Goal: Feedback & Contribution: Contribute content

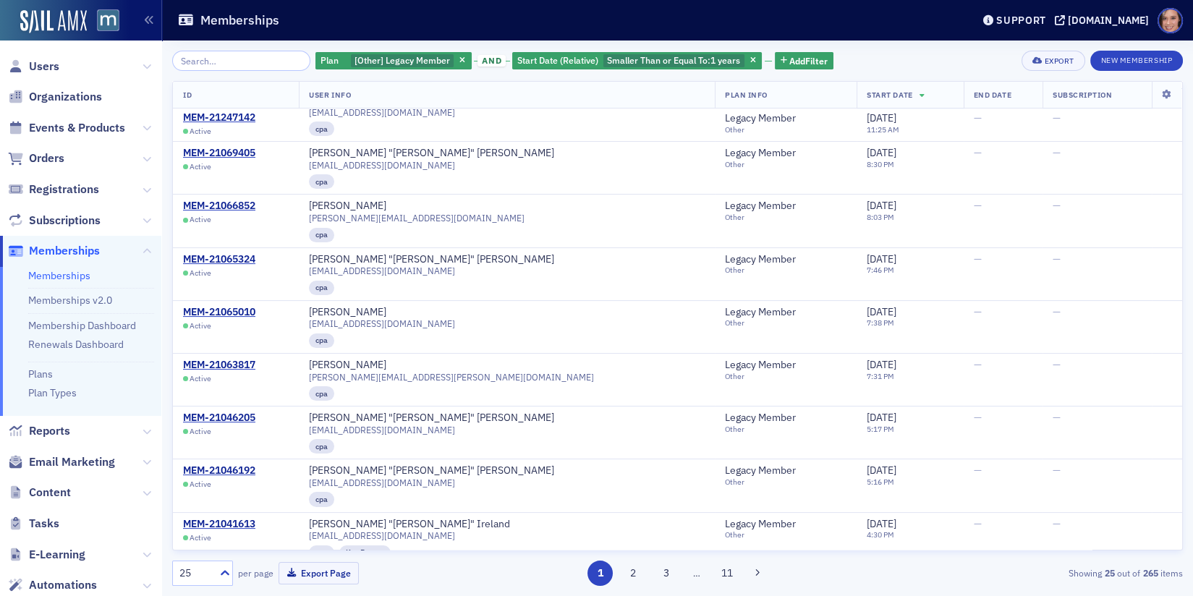
scroll to position [802, 0]
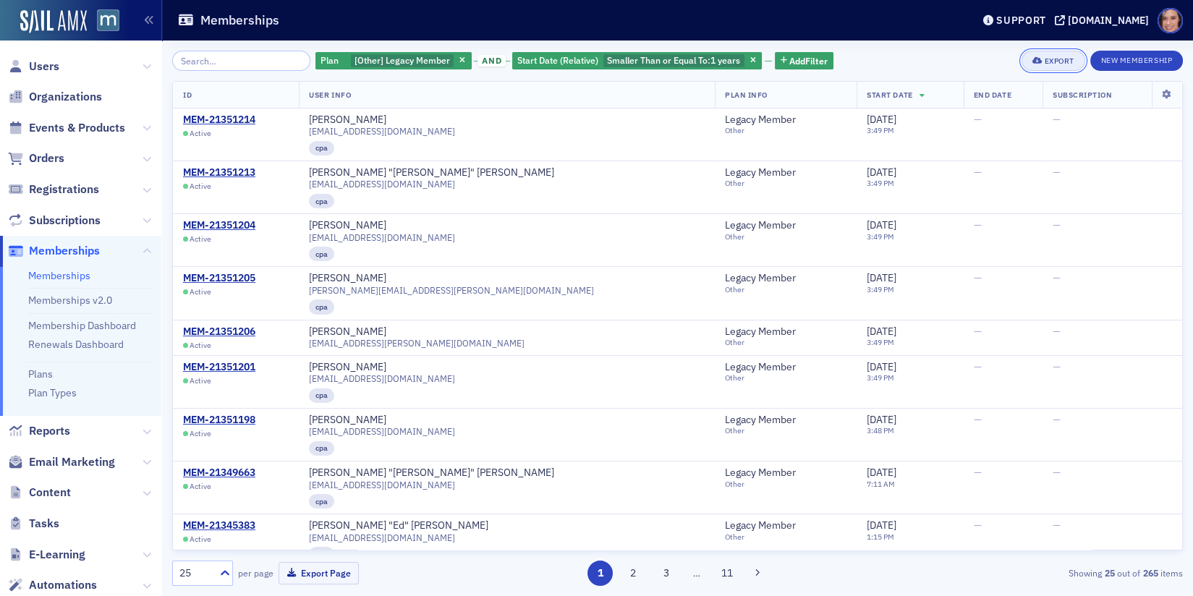
click at [1055, 65] on button "Export" at bounding box center [1052, 61] width 63 height 20
click at [1006, 111] on button "Export All ( 265 Memberships )" at bounding box center [1008, 109] width 152 height 23
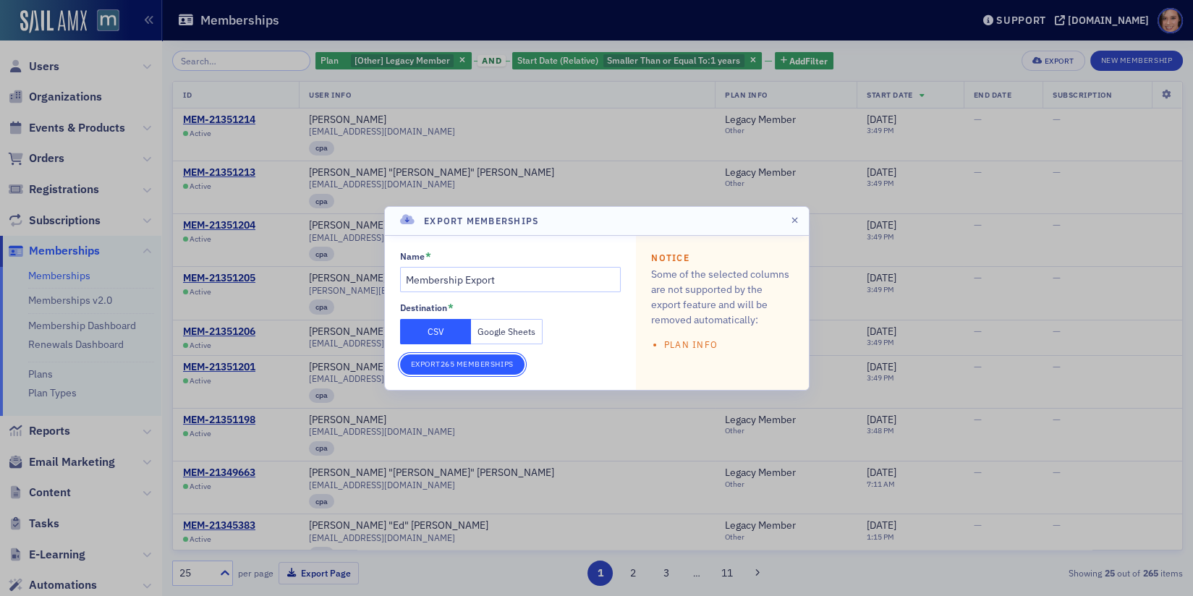
click at [471, 363] on button "Export 265 Memberships" at bounding box center [462, 364] width 124 height 20
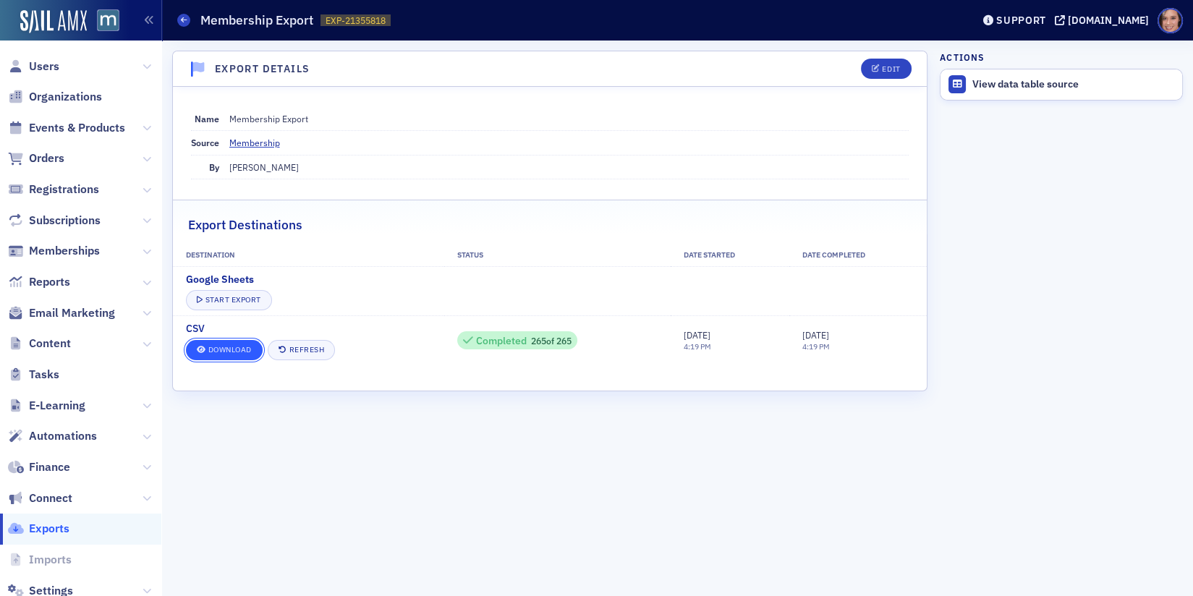
click at [216, 357] on link "Download" at bounding box center [224, 350] width 77 height 20
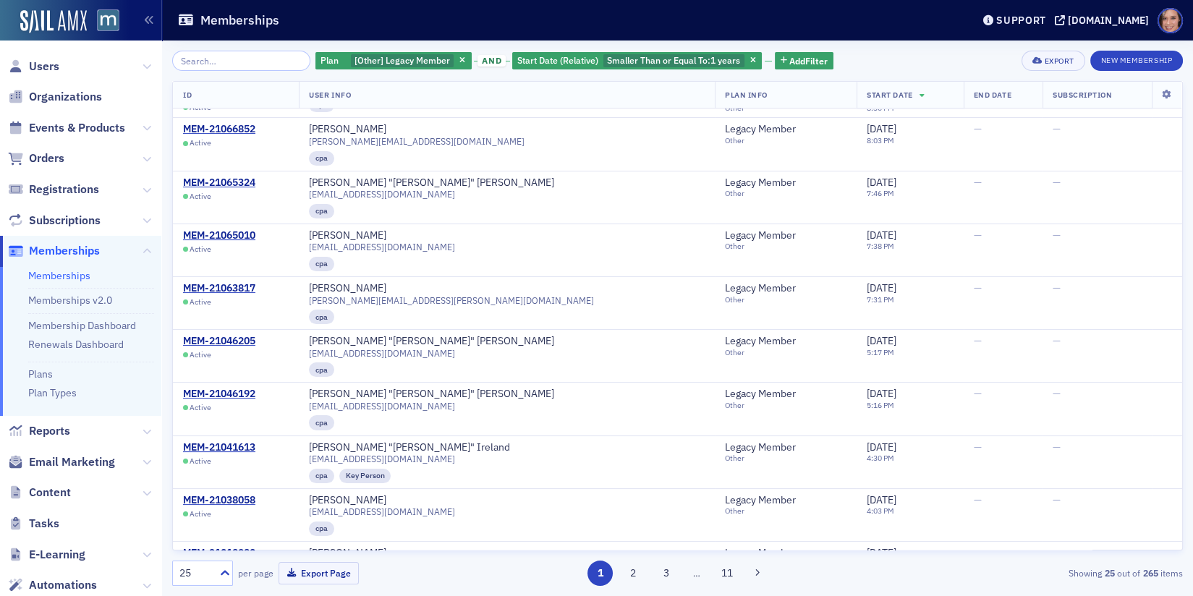
scroll to position [802, 0]
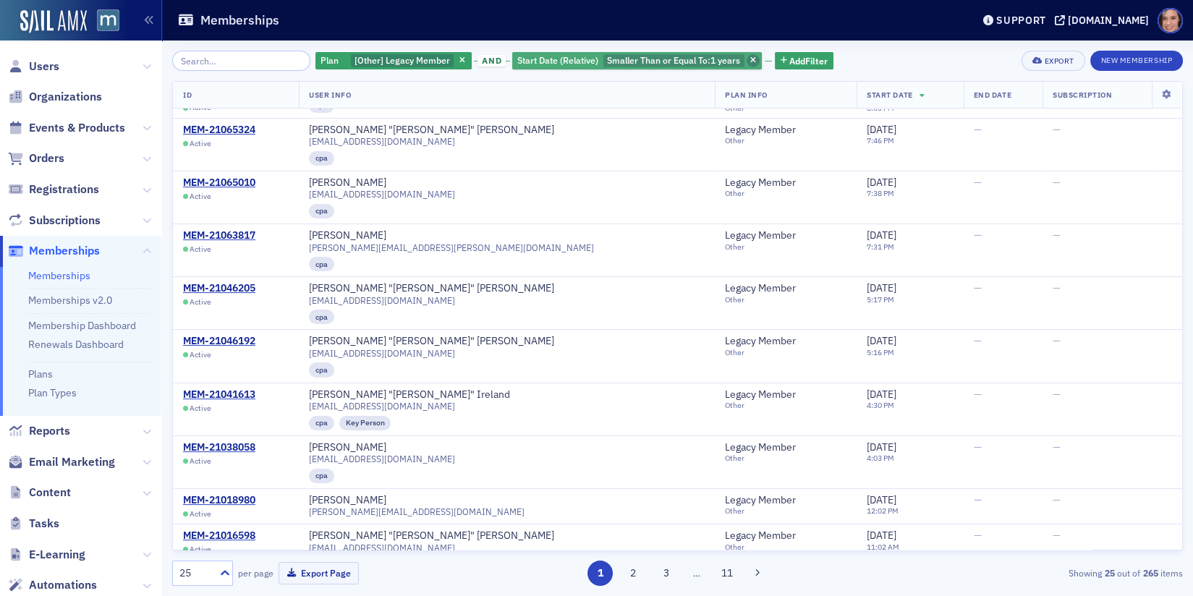
click at [750, 58] on icon "button" at bounding box center [753, 61] width 6 height 8
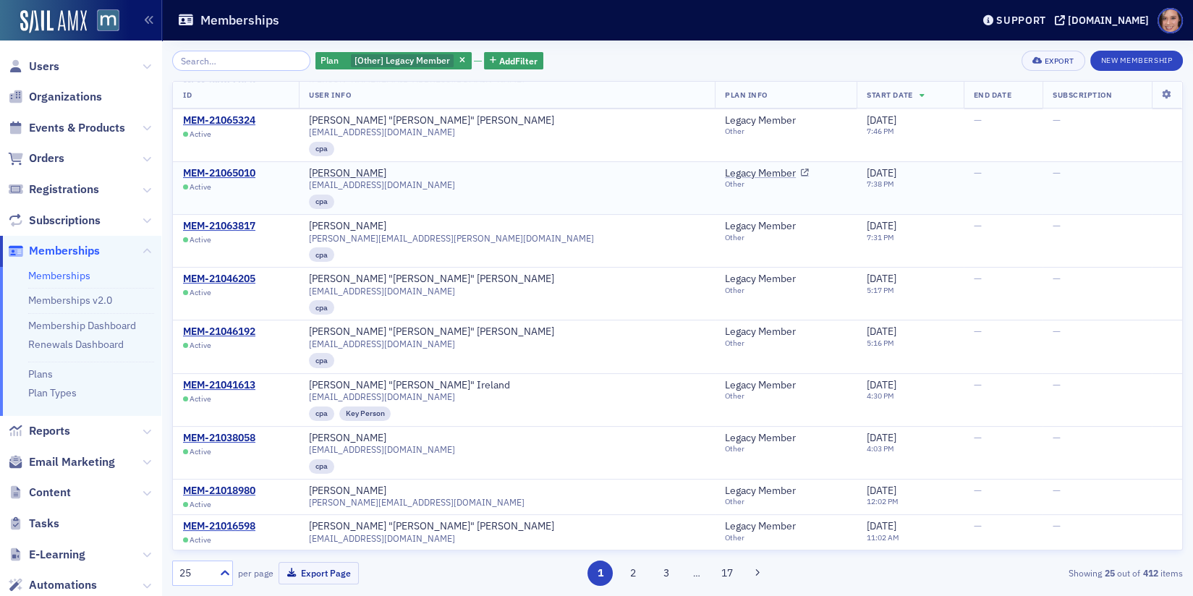
scroll to position [802, 0]
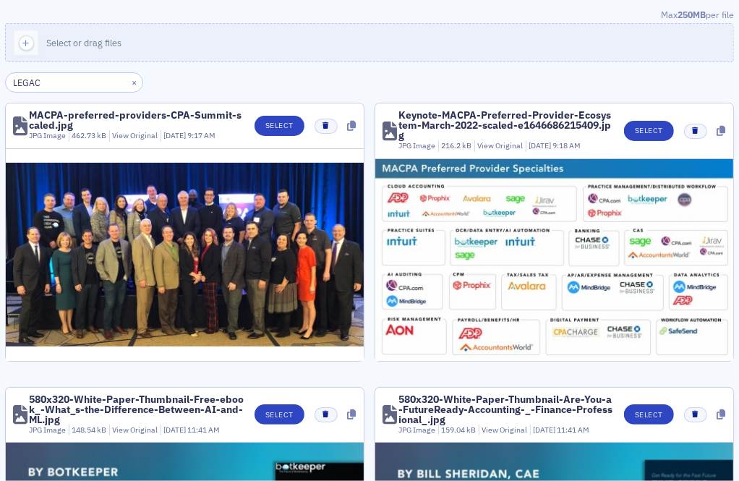
type input "LEGACY"
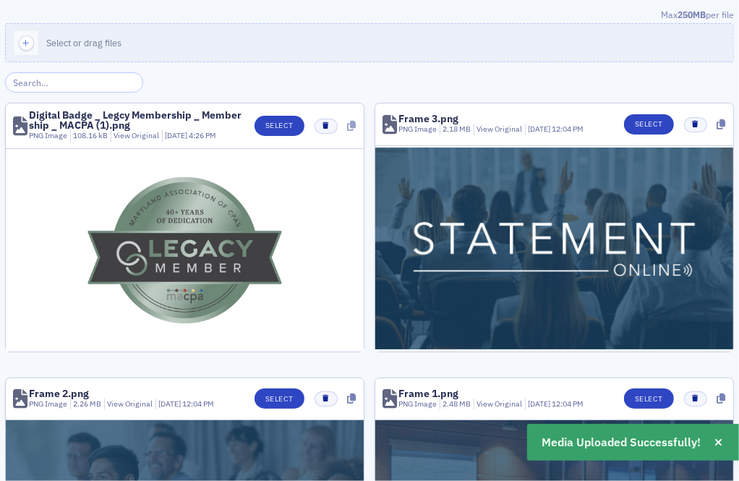
click at [349, 124] on icon at bounding box center [352, 126] width 9 height 10
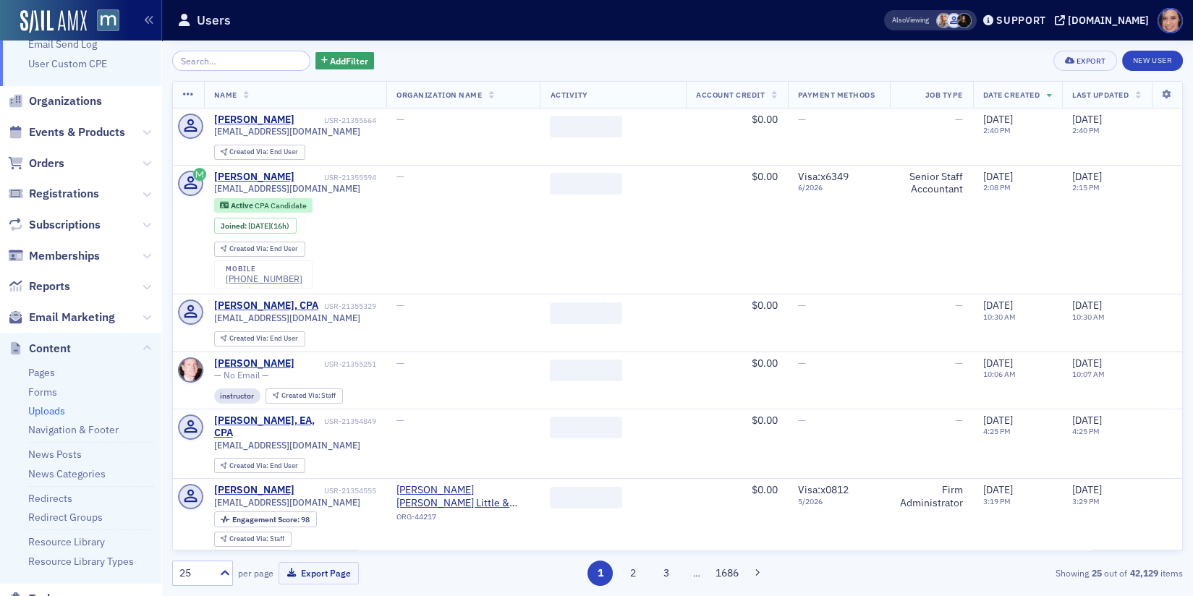
scroll to position [78, 0]
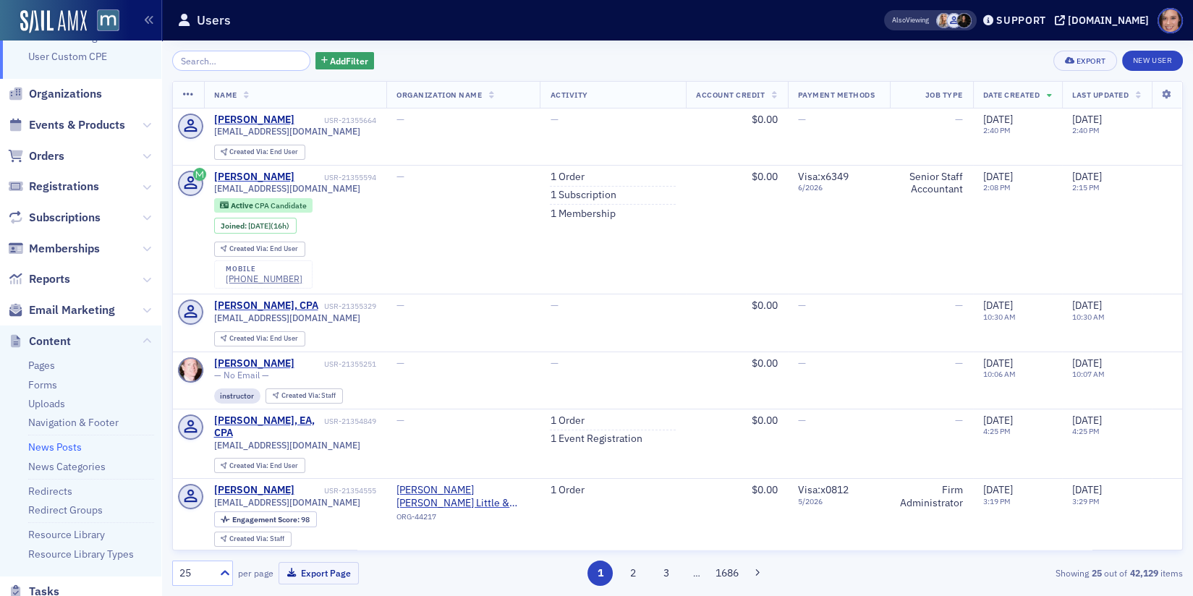
click at [59, 449] on link "News Posts" at bounding box center [55, 447] width 54 height 13
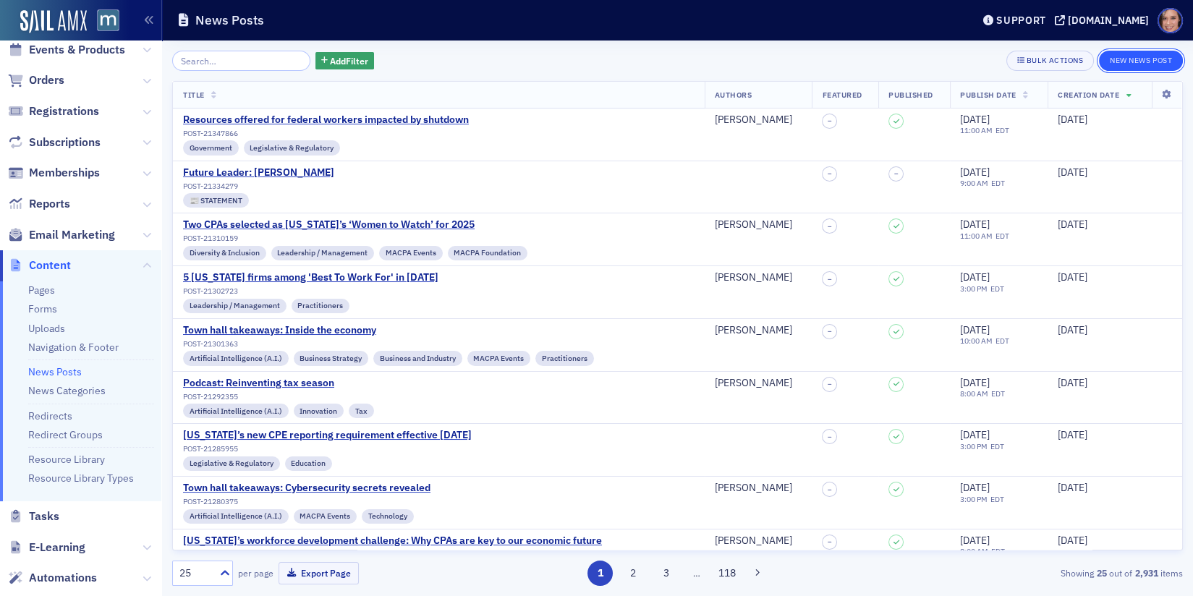
click at [1165, 55] on button "New News Post" at bounding box center [1141, 61] width 84 height 20
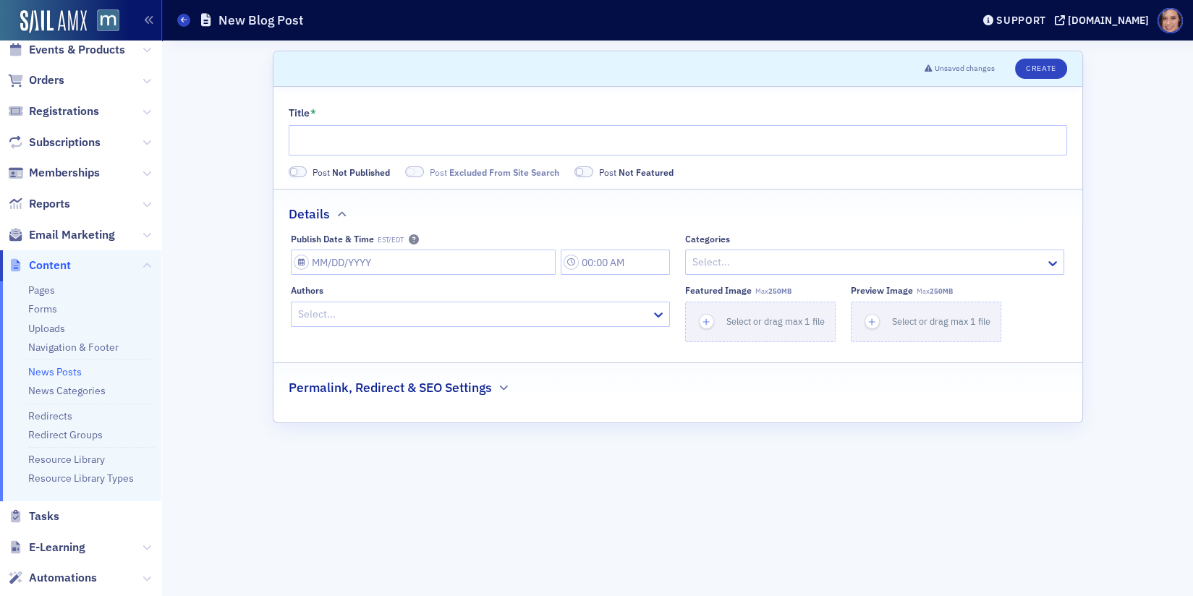
click at [750, 263] on div at bounding box center [867, 262] width 353 height 18
type input "stat"
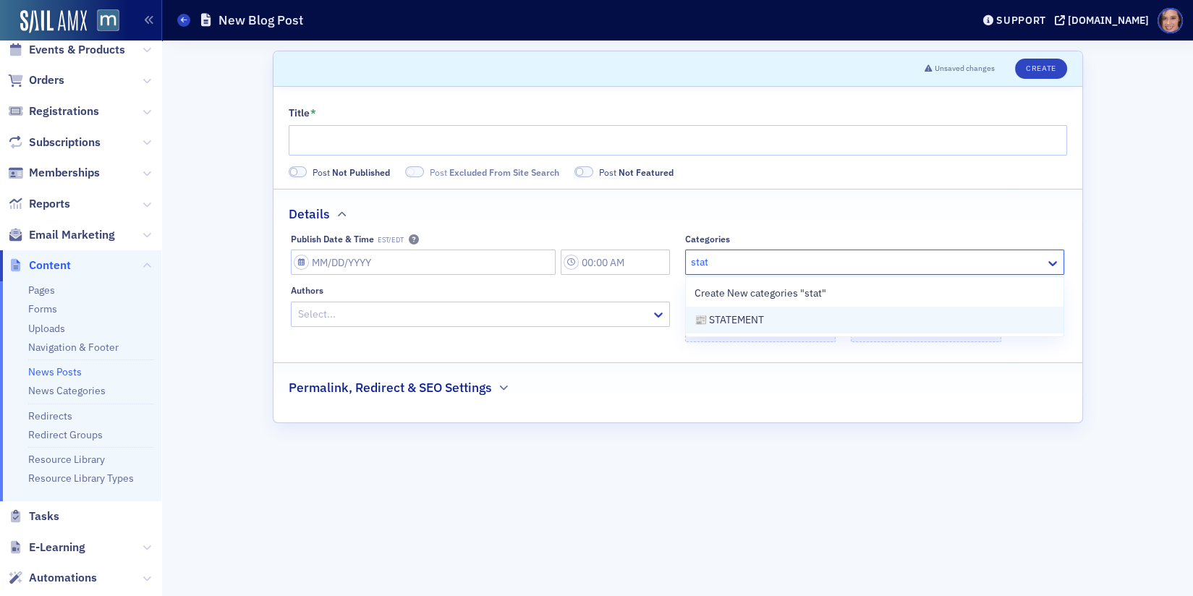
click at [755, 318] on span "📰 STATEMENT" at bounding box center [728, 320] width 69 height 15
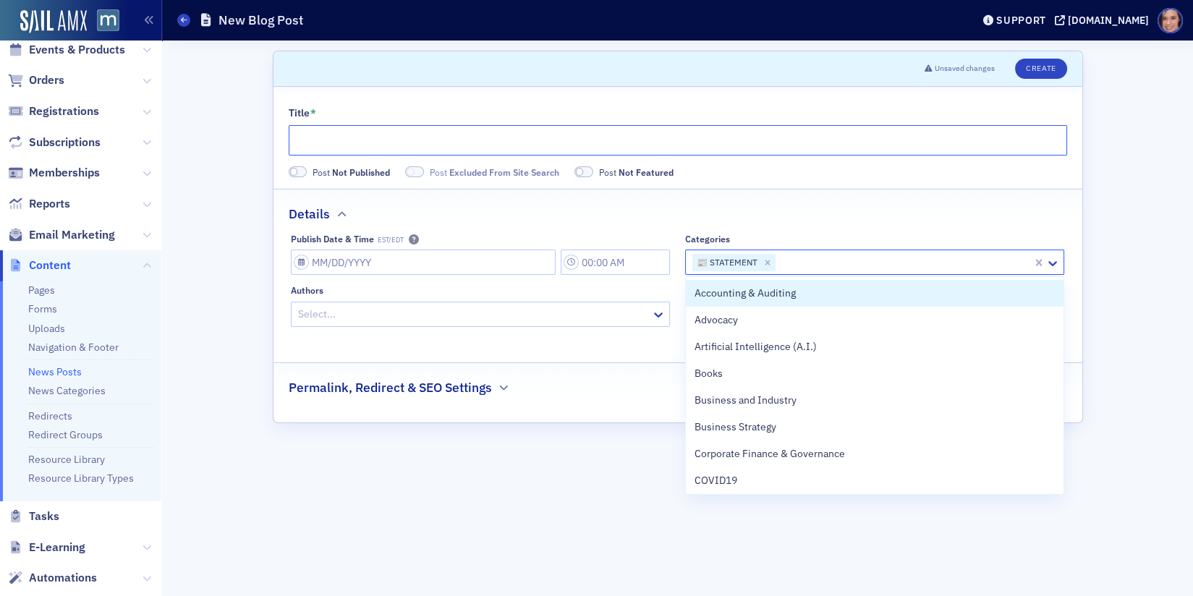
click at [572, 146] on input "Title *" at bounding box center [678, 140] width 778 height 30
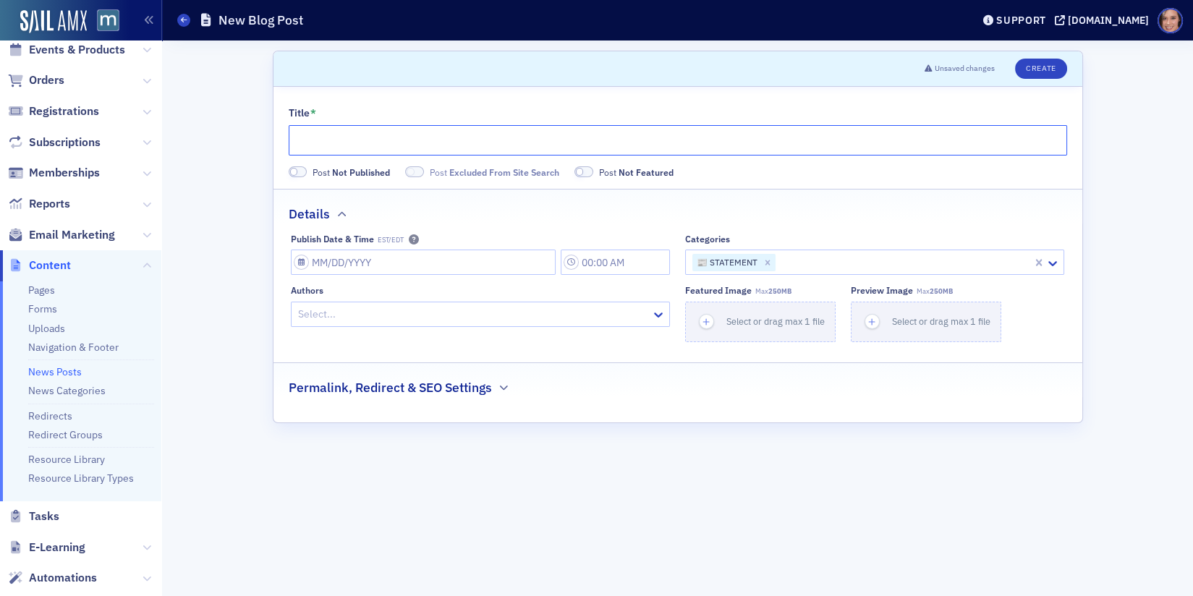
paste input "Honoring Our 2025 Legacy Members: 40+ Years of Dedication"
drag, startPoint x: 348, startPoint y: 137, endPoint x: 368, endPoint y: 137, distance: 20.3
click at [368, 137] on input "Honoring Our 2025 Legacy Members: 40+ Years of Dedication" at bounding box center [678, 140] width 778 height 30
type input "Honoring 2025 Legacy Members: 40+ Years of Dedication"
click at [532, 261] on input "Publish Date & Time EST/EDT" at bounding box center [423, 262] width 265 height 25
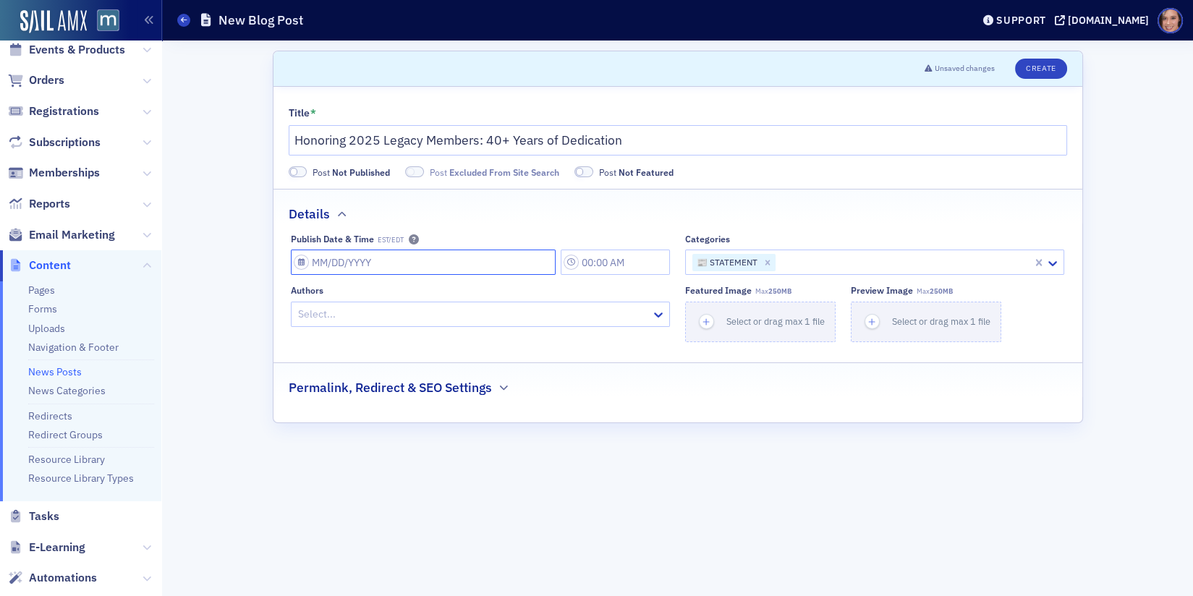
select select "9"
select select "2025"
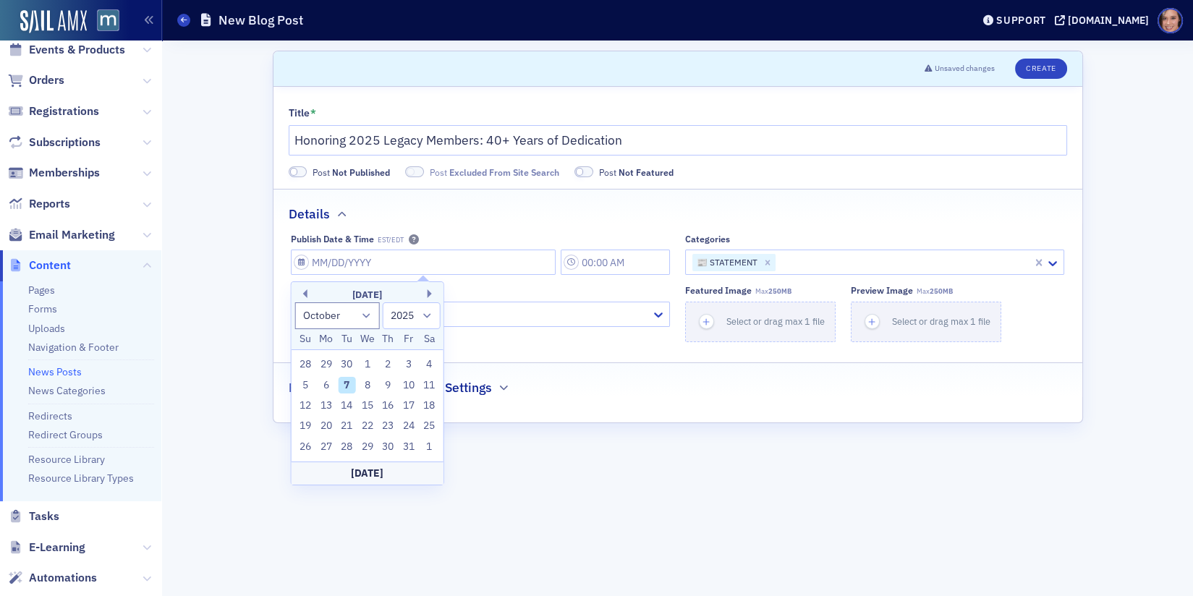
click at [347, 387] on div "7" at bounding box center [346, 385] width 17 height 17
type input "10/07/2025"
type input "4:00 PM"
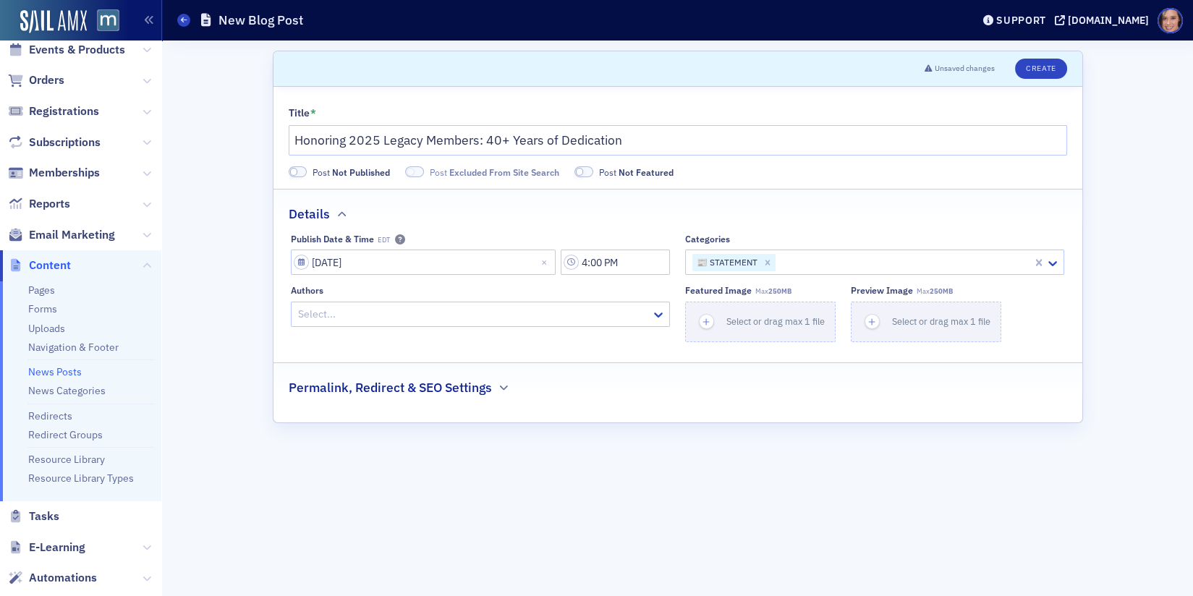
click at [726, 212] on div "Details" at bounding box center [678, 207] width 778 height 34
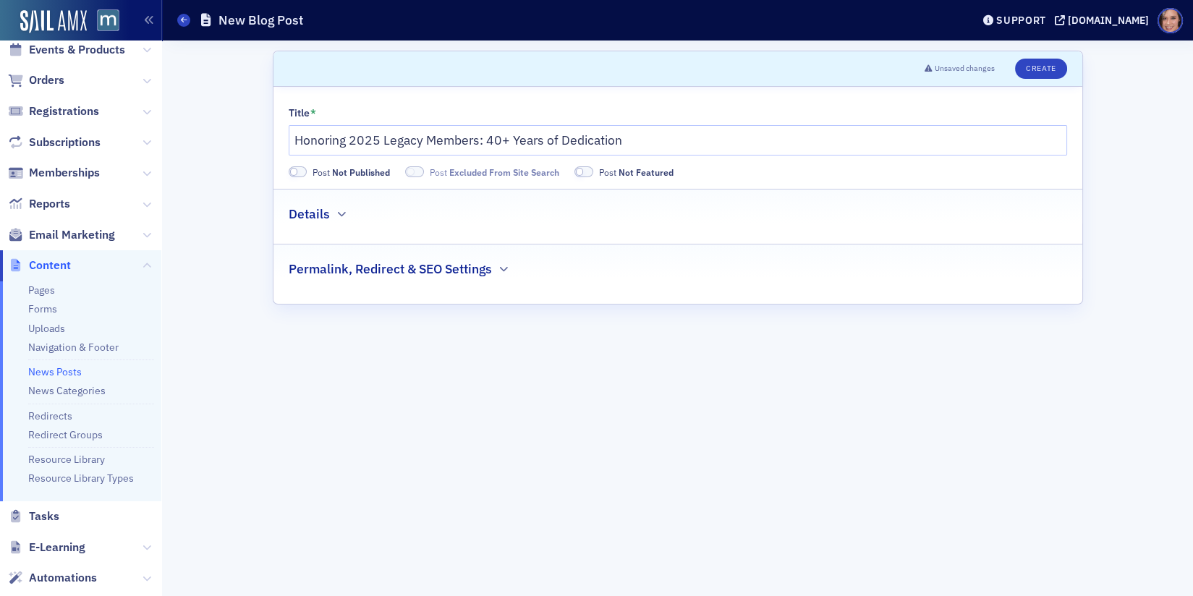
click at [726, 212] on div "Details" at bounding box center [678, 207] width 778 height 34
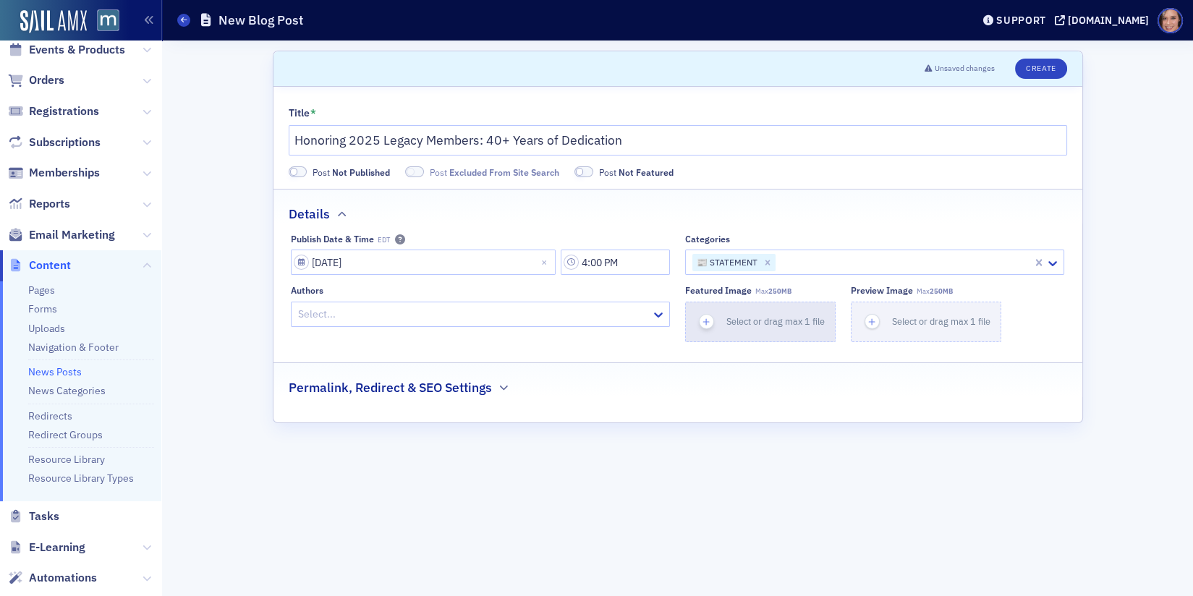
click at [735, 318] on span "Select or drag max 1 file" at bounding box center [775, 321] width 98 height 12
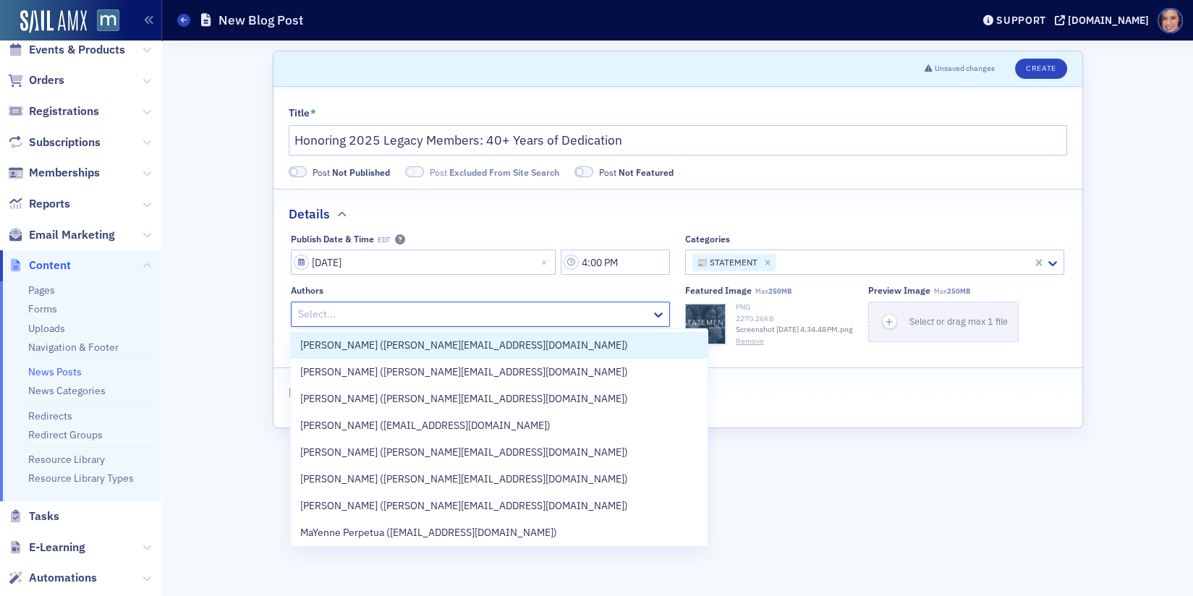
click at [501, 315] on div at bounding box center [473, 314] width 353 height 18
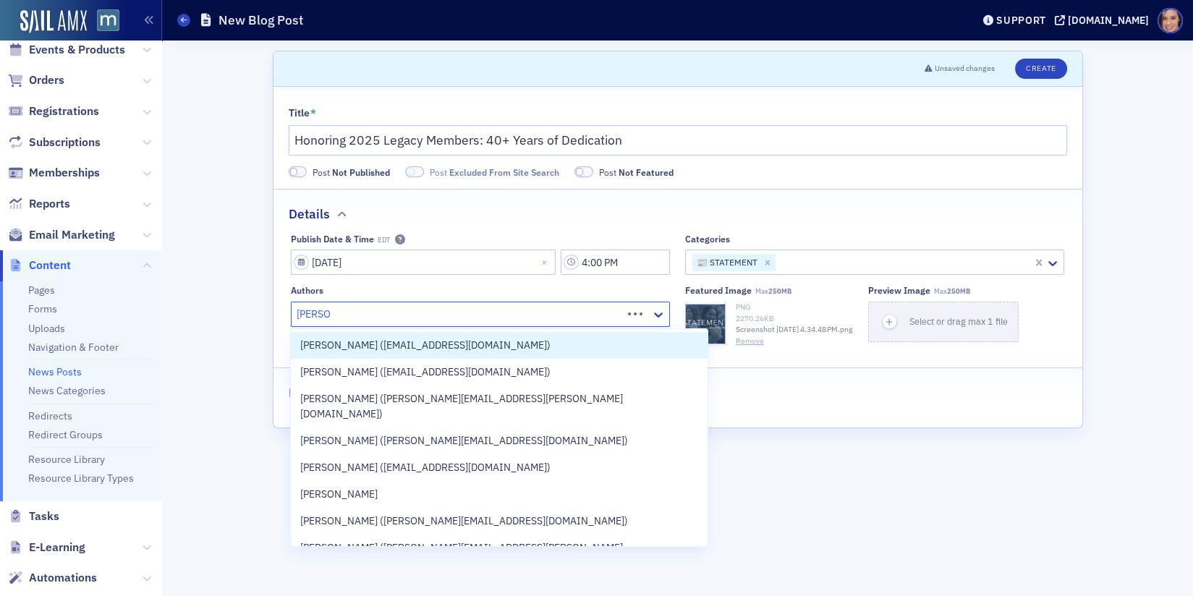
type input "lauren mc"
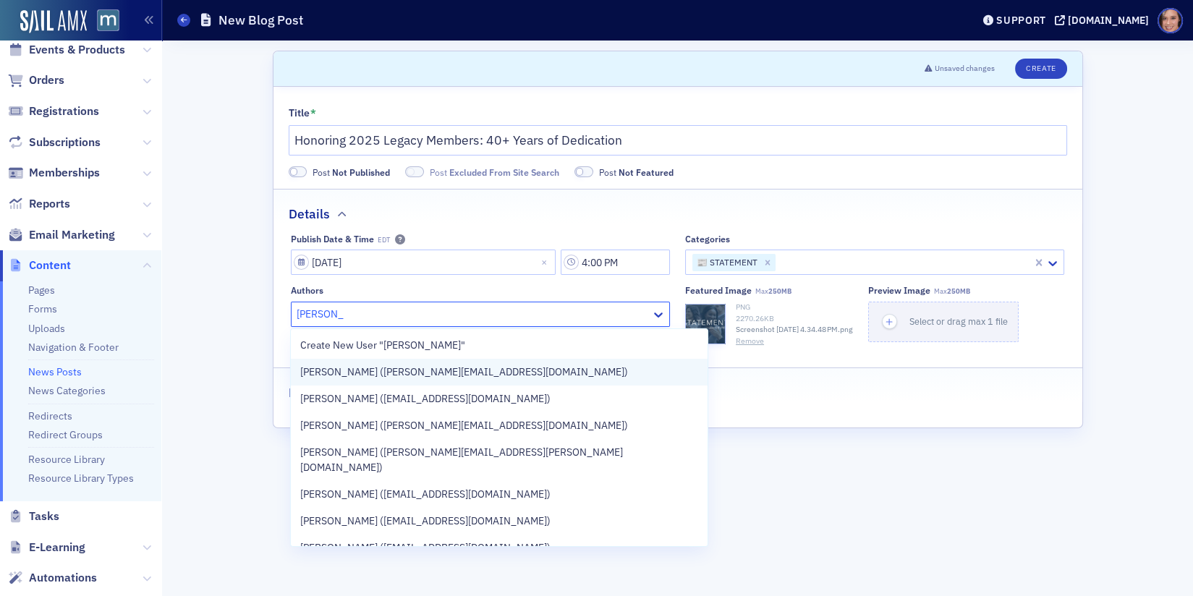
click at [514, 375] on div "Lauren McDonough (lauren@macpa.org)" at bounding box center [498, 372] width 399 height 15
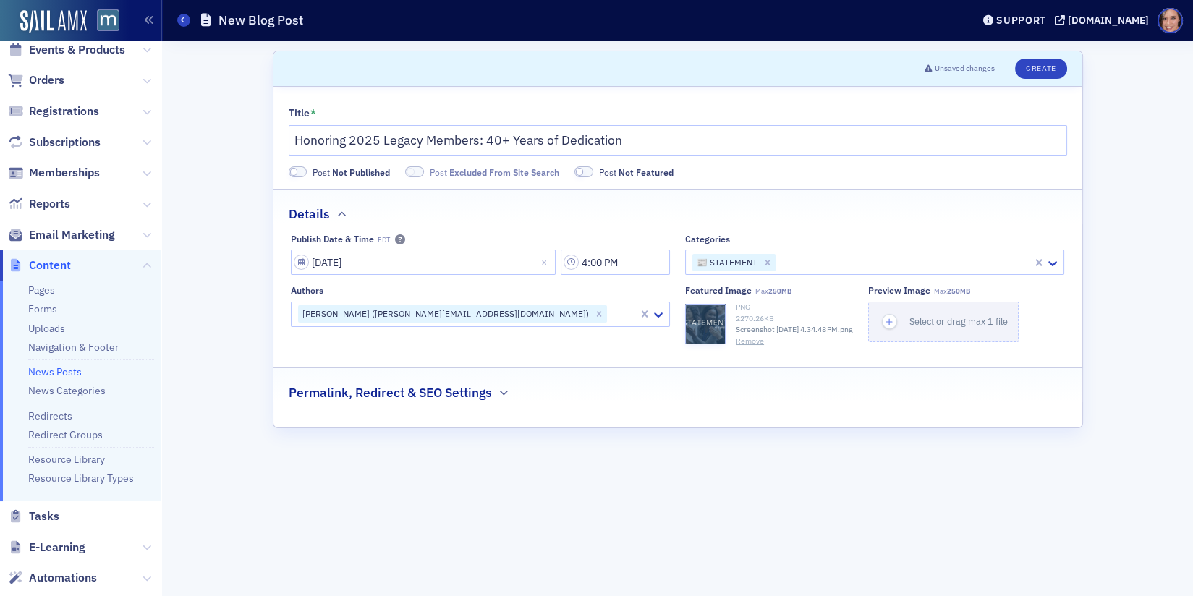
click at [771, 430] on form "Scroll to Unsaved changes Create Title * Honoring 2025 Legacy Members: 40+ Year…" at bounding box center [678, 318] width 810 height 535
click at [500, 394] on icon "button" at bounding box center [503, 392] width 9 height 9
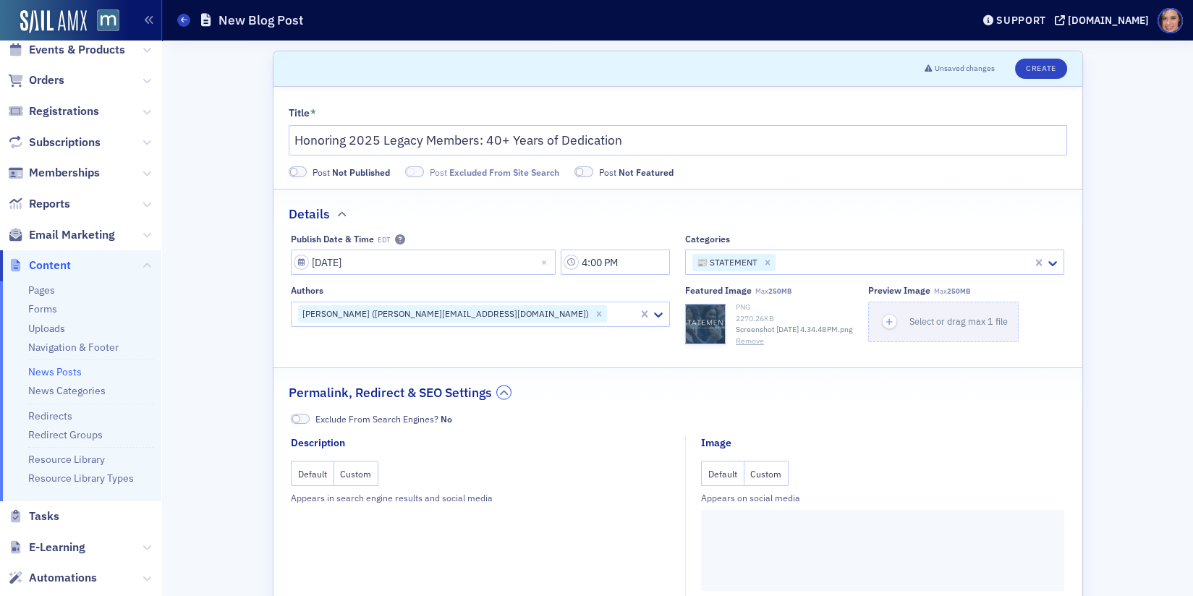
scroll to position [174, 0]
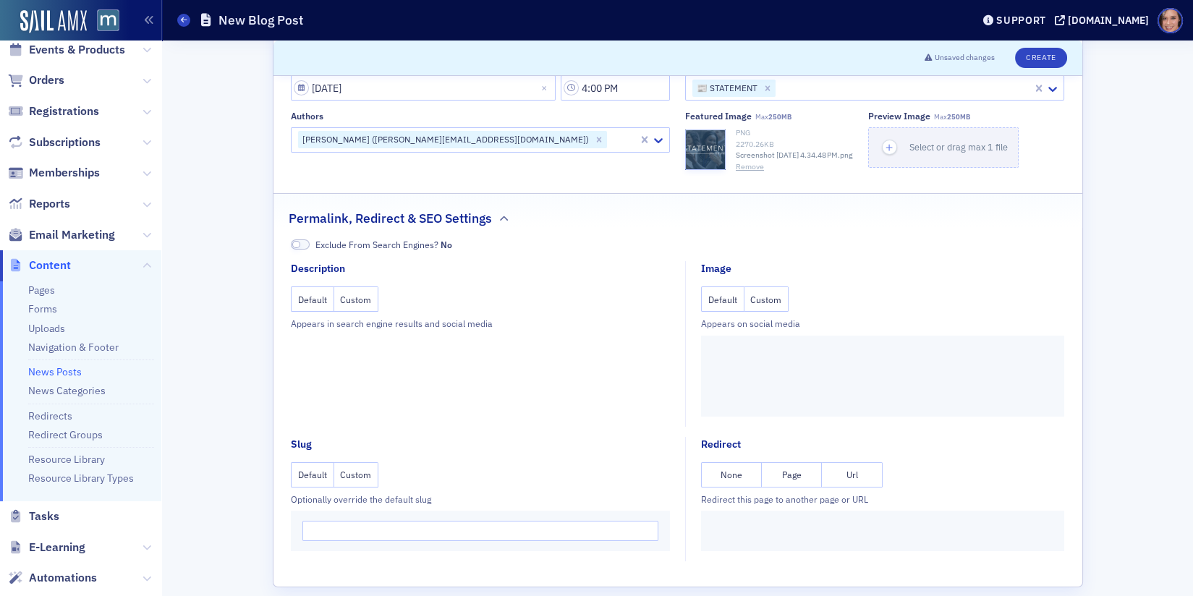
click at [749, 297] on button "Custom" at bounding box center [766, 298] width 45 height 25
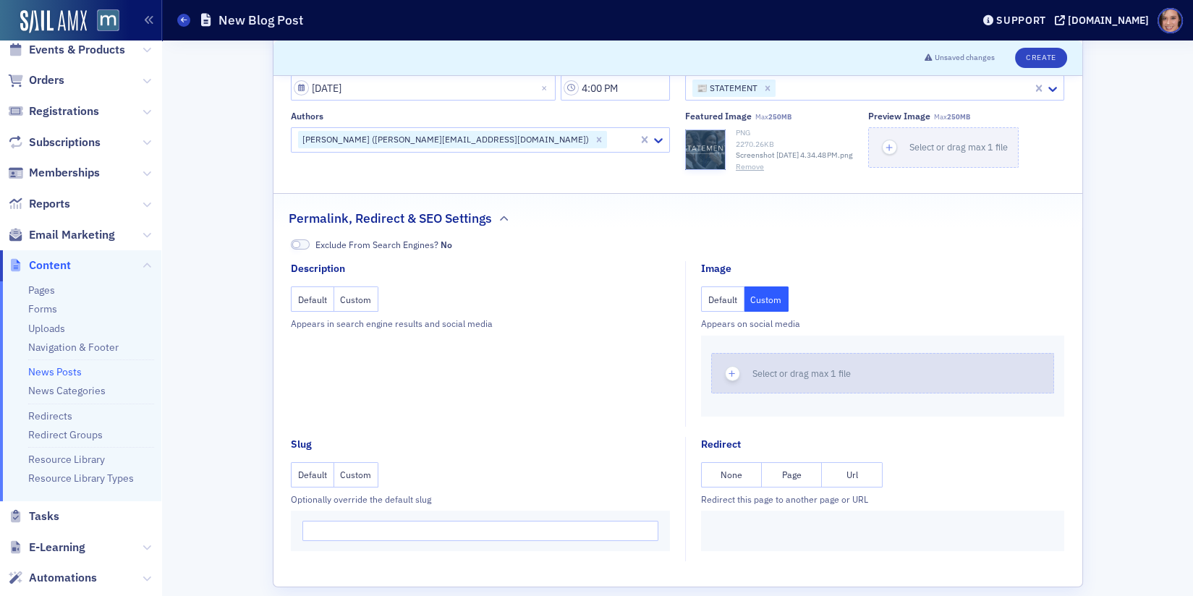
click at [783, 360] on button "Select or drag max 1 file" at bounding box center [882, 373] width 343 height 41
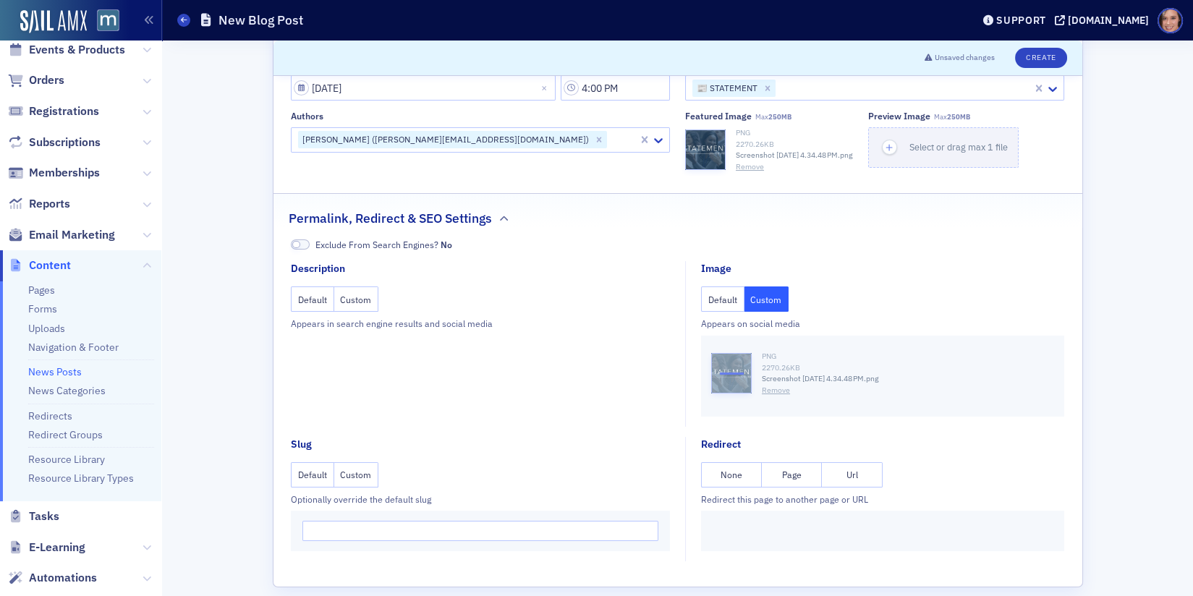
click at [583, 370] on fieldset "Description Default Custom Appears in search engine results and social media" at bounding box center [484, 343] width 387 height 165
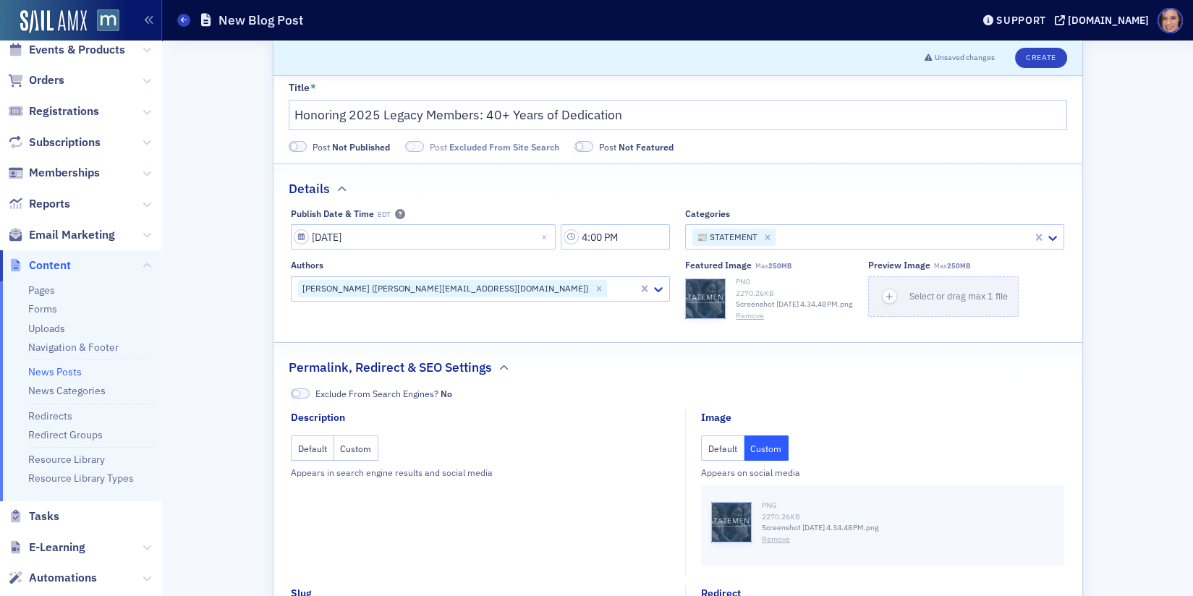
scroll to position [0, 0]
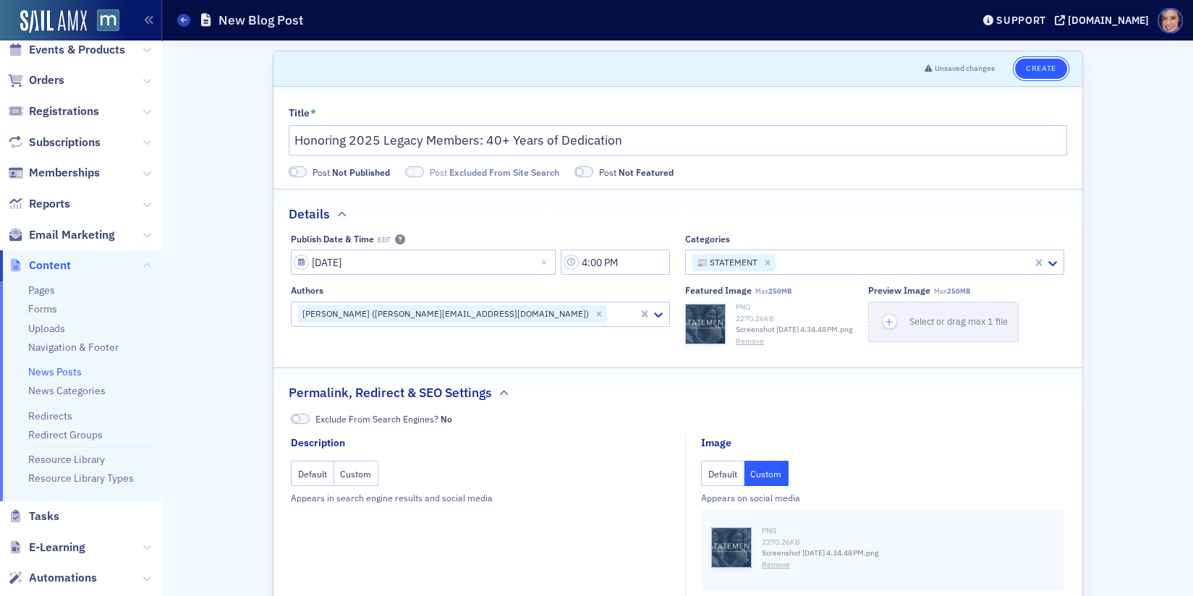
click at [1026, 70] on button "Create" at bounding box center [1040, 69] width 51 height 20
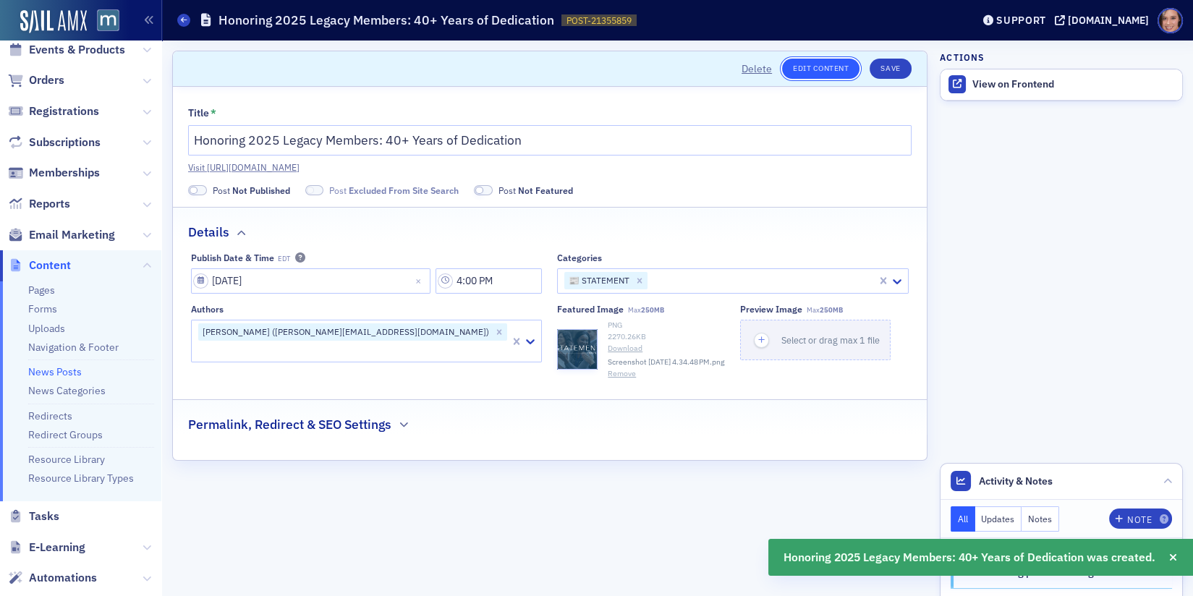
click at [813, 72] on link "Edit Content" at bounding box center [820, 69] width 77 height 20
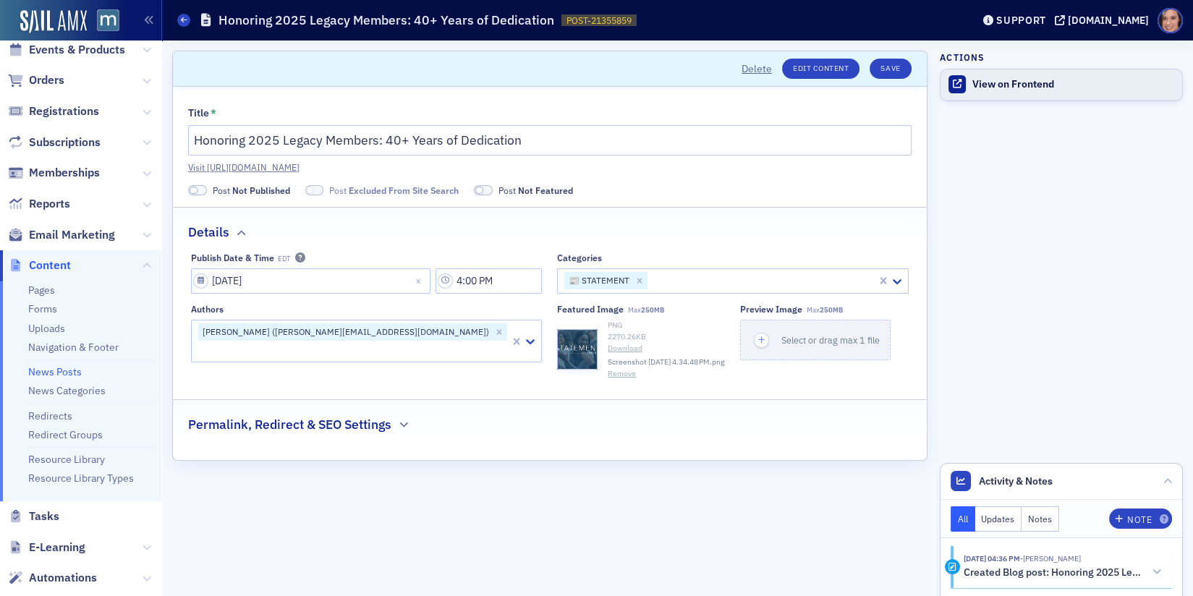
click at [1005, 76] on link "View on Frontend" at bounding box center [1061, 84] width 242 height 30
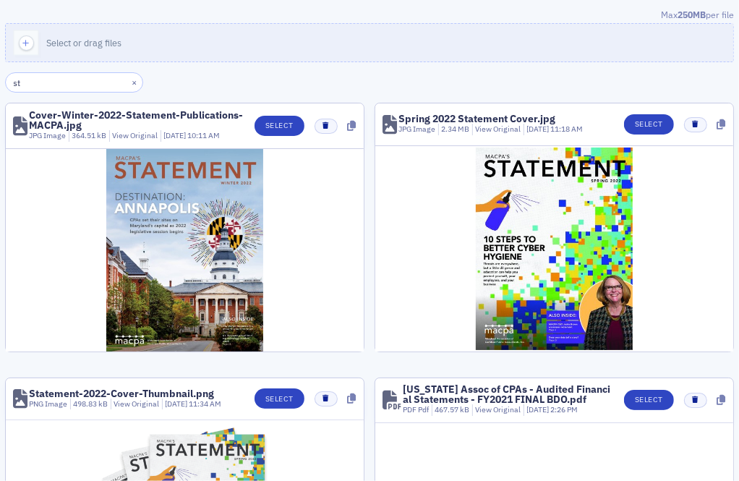
type input "s"
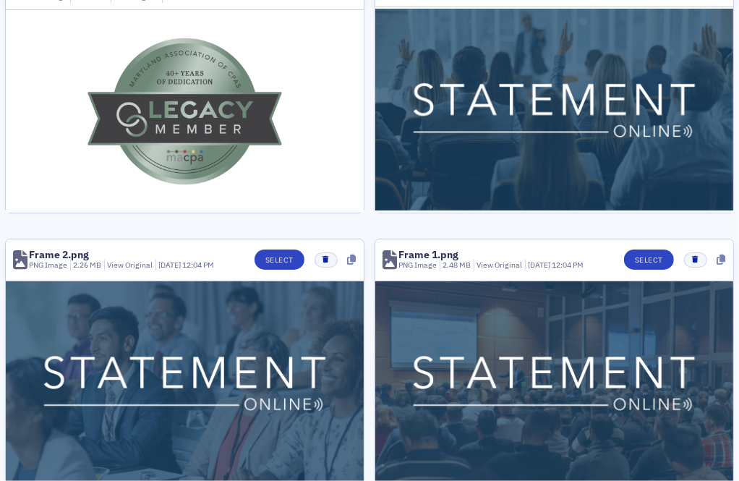
scroll to position [386, 0]
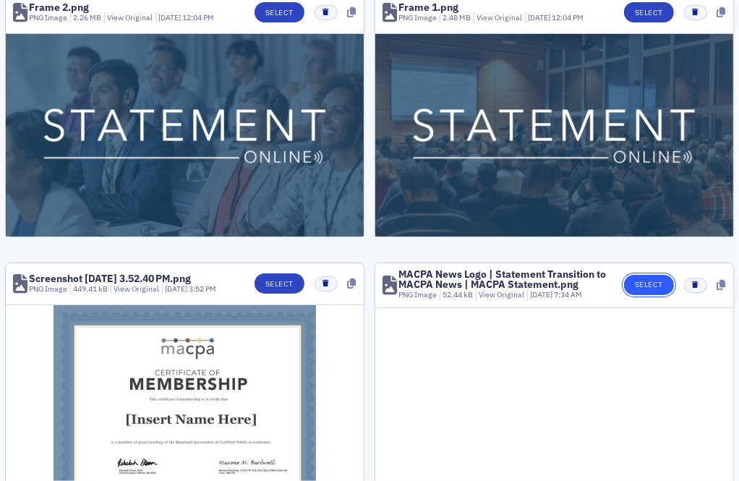
click at [645, 281] on button "Select" at bounding box center [649, 285] width 50 height 20
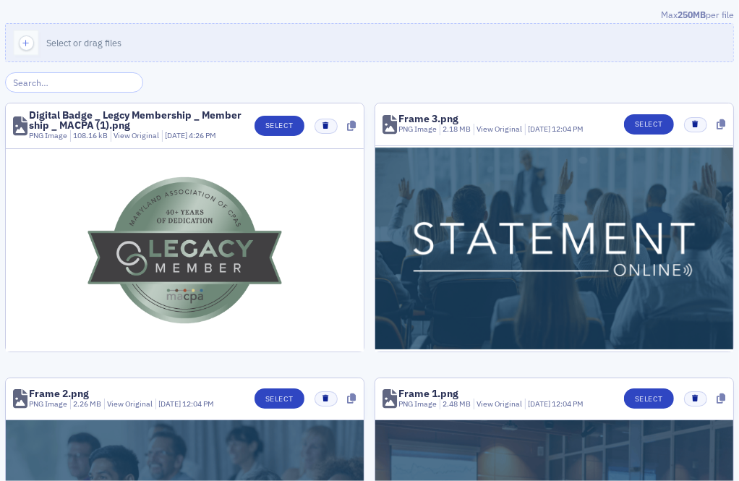
type input "s"
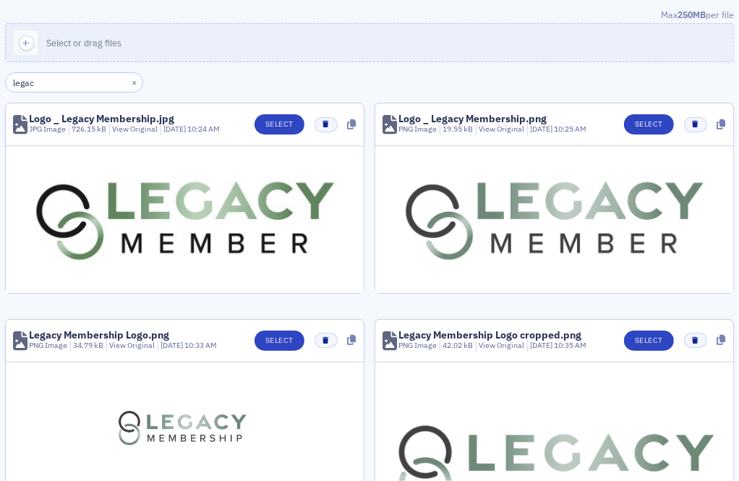
type input "legac"
click at [650, 129] on button "Select" at bounding box center [649, 124] width 50 height 20
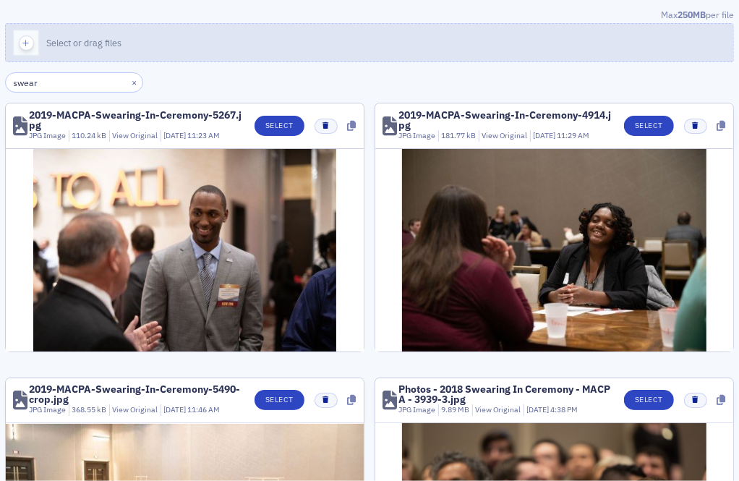
type input "swear"
click at [263, 48] on button "Select or drag files" at bounding box center [369, 42] width 729 height 39
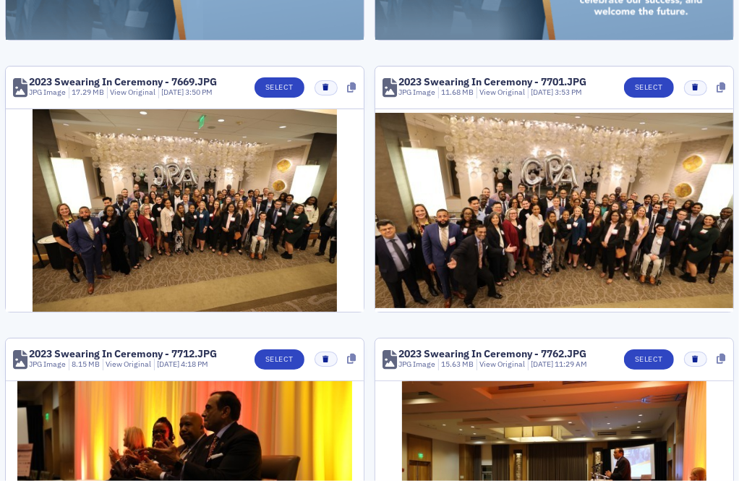
scroll to position [922, 0]
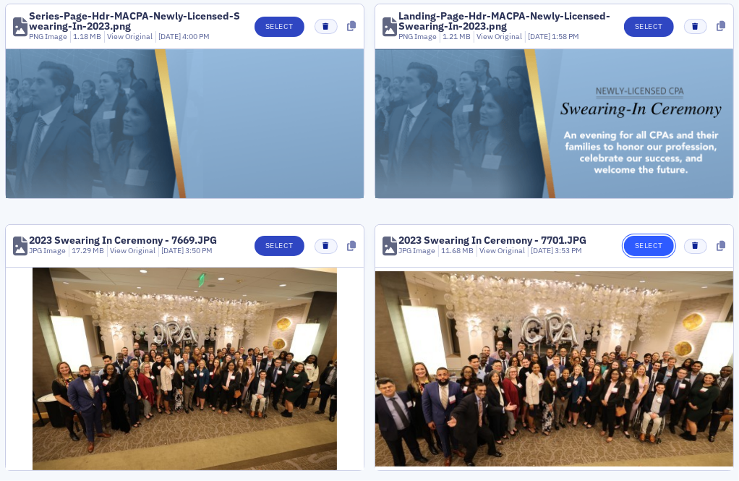
click at [650, 239] on button "Select" at bounding box center [649, 246] width 50 height 20
